Goal: Task Accomplishment & Management: Manage account settings

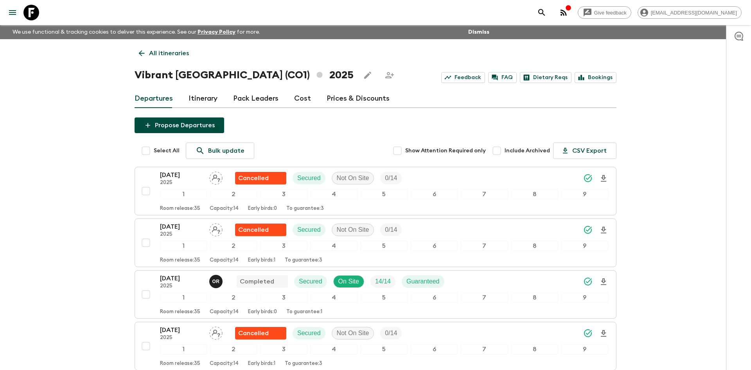
click at [171, 56] on p "All itineraries" at bounding box center [169, 53] width 40 height 9
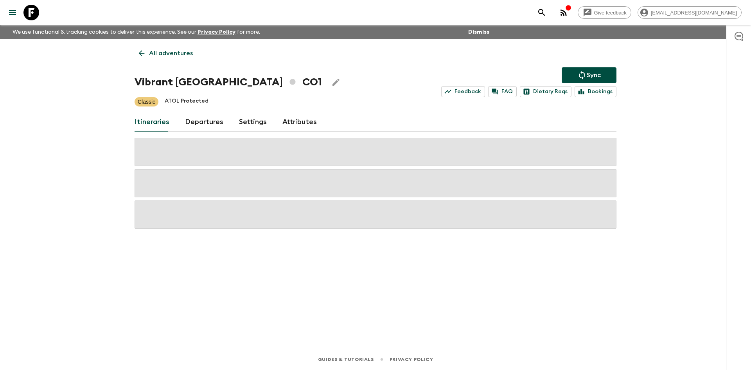
click at [171, 56] on p "All adventures" at bounding box center [171, 53] width 44 height 9
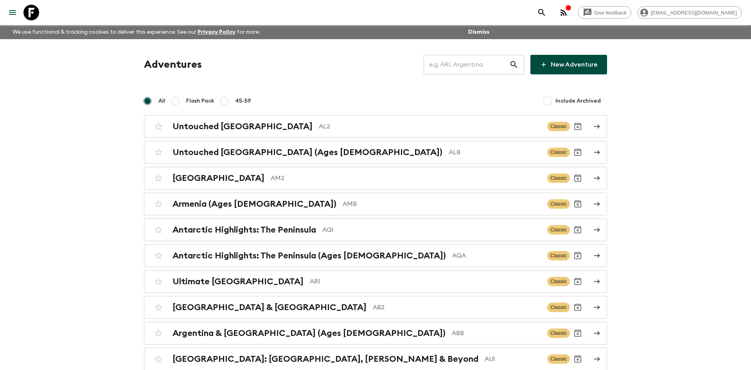
click at [437, 67] on input "text" at bounding box center [467, 65] width 86 height 22
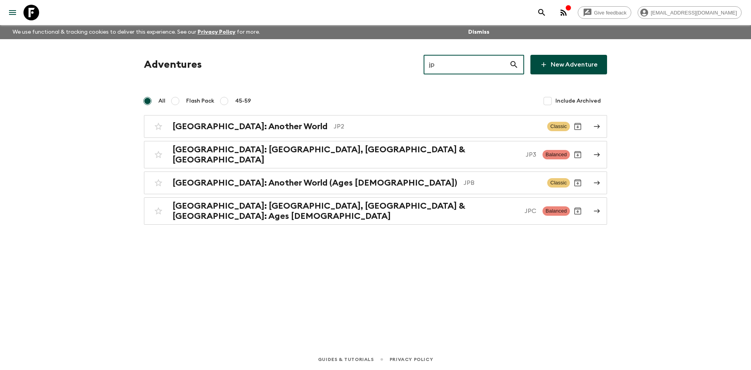
type input "jpb"
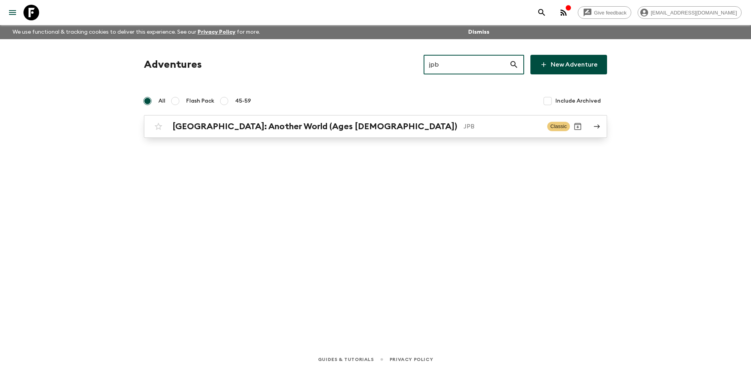
click at [316, 122] on div "[GEOGRAPHIC_DATA]: Another World (Ages [DEMOGRAPHIC_DATA]) JPB" at bounding box center [357, 126] width 369 height 10
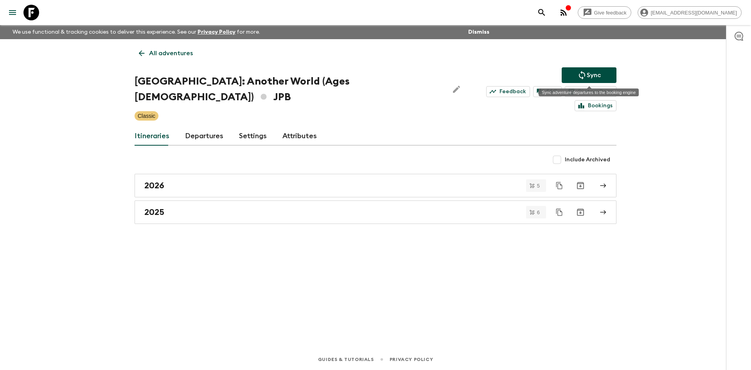
click at [591, 72] on p "Sync" at bounding box center [594, 74] width 14 height 9
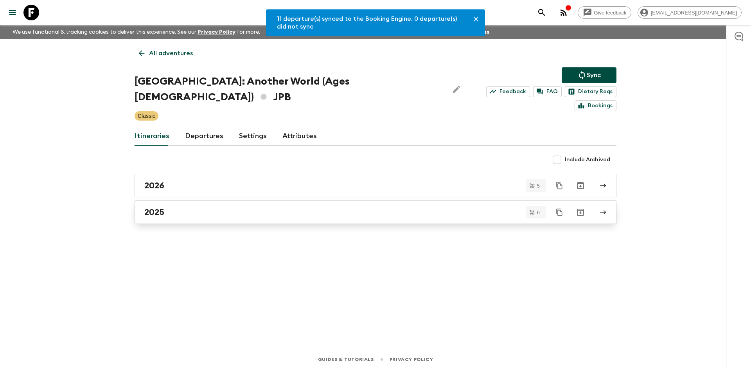
click at [214, 207] on div "2025" at bounding box center [368, 212] width 448 height 10
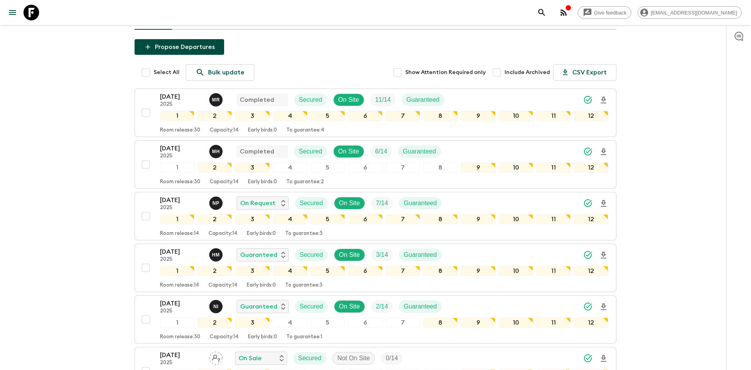
scroll to position [95, 0]
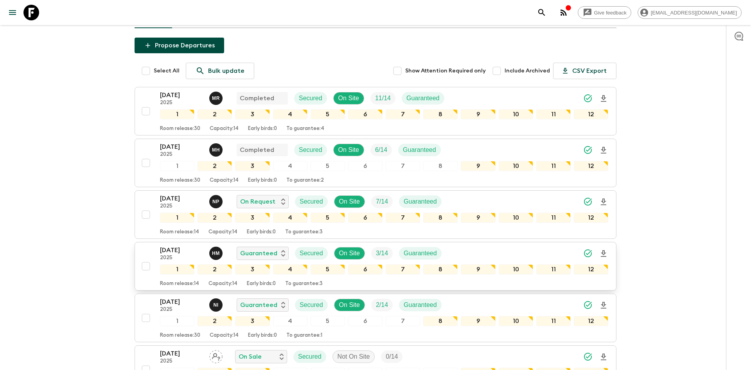
click at [478, 245] on div "[DATE] 2025 H M Guaranteed Secured On Site 3 / 14 Guaranteed" at bounding box center [384, 253] width 448 height 16
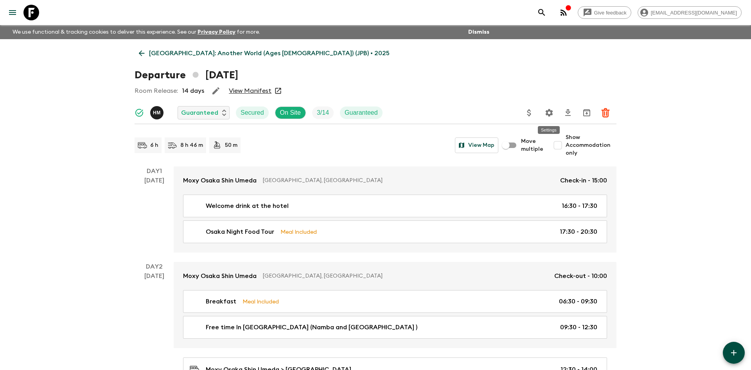
click at [550, 111] on icon "Settings" at bounding box center [549, 112] width 9 height 9
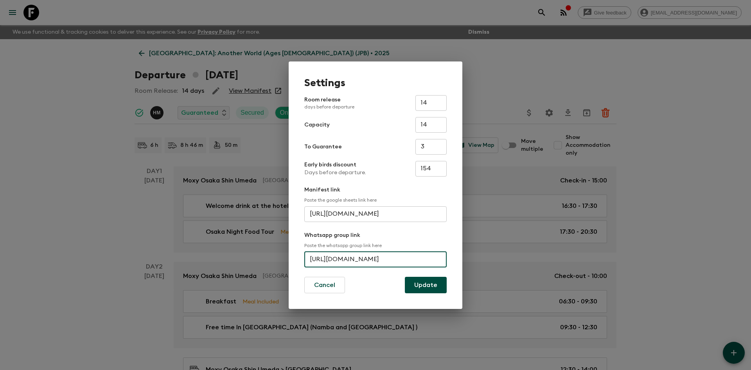
scroll to position [0, 38]
drag, startPoint x: 309, startPoint y: 259, endPoint x: 450, endPoint y: 262, distance: 140.9
click at [450, 262] on div "Settings Room release days before departure 14 ​ Capacity 14 ​ To Guarantee 3 ​…" at bounding box center [376, 184] width 174 height 247
click at [73, 51] on div "Settings Room release days before departure 14 ​ Capacity 14 ​ To Guarantee 3 ​…" at bounding box center [375, 185] width 751 height 370
